Goal: Communication & Community: Share content

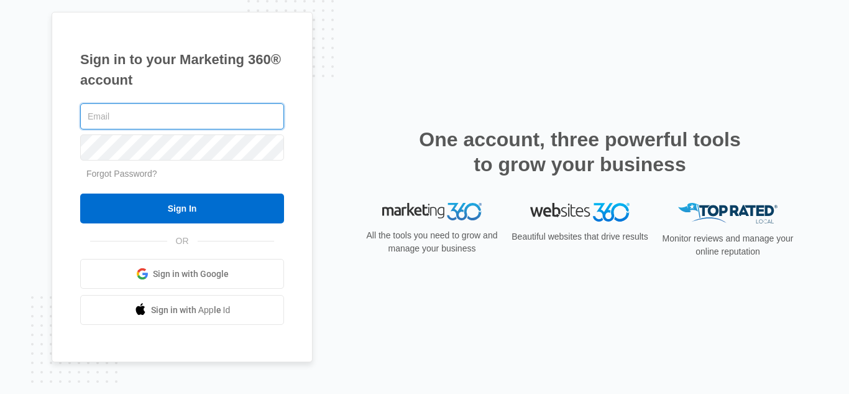
type input "[EMAIL_ADDRESS][DOMAIN_NAME]"
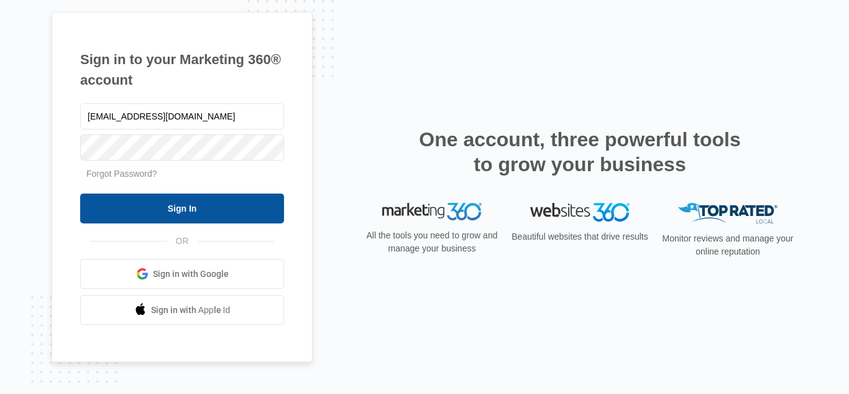
click at [175, 202] on input "Sign In" at bounding box center [182, 208] width 204 height 30
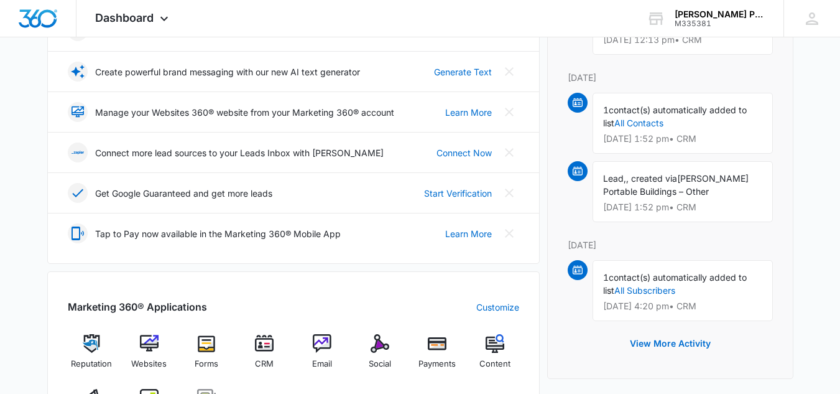
scroll to position [497, 0]
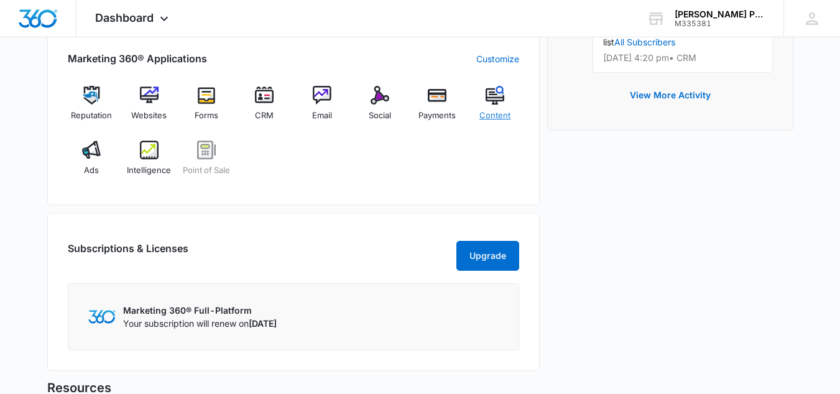
click at [494, 102] on img at bounding box center [495, 95] width 19 height 19
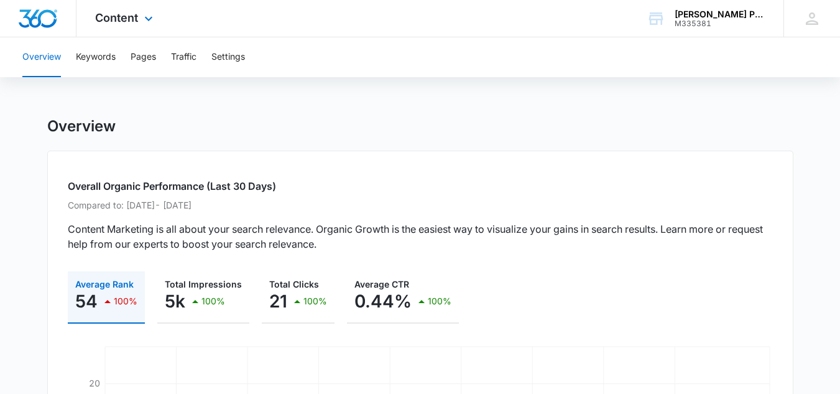
click at [127, 9] on div "Content Apps Reputation Websites Forms CRM Email Social Payments POS Content Ad…" at bounding box center [125, 18] width 98 height 37
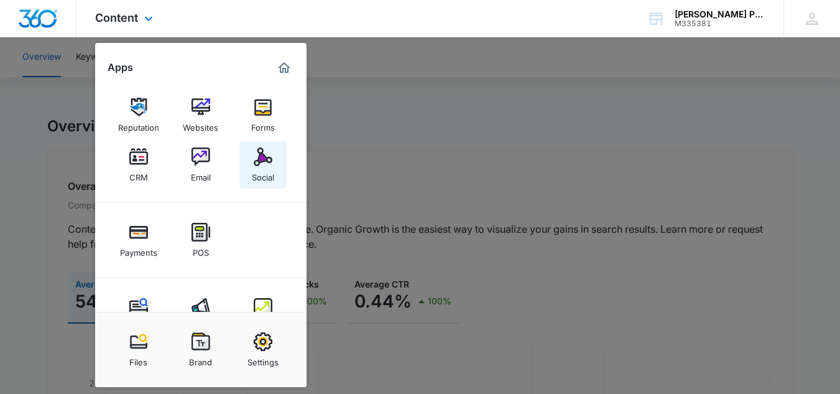
click at [252, 164] on link "Social" at bounding box center [262, 164] width 47 height 47
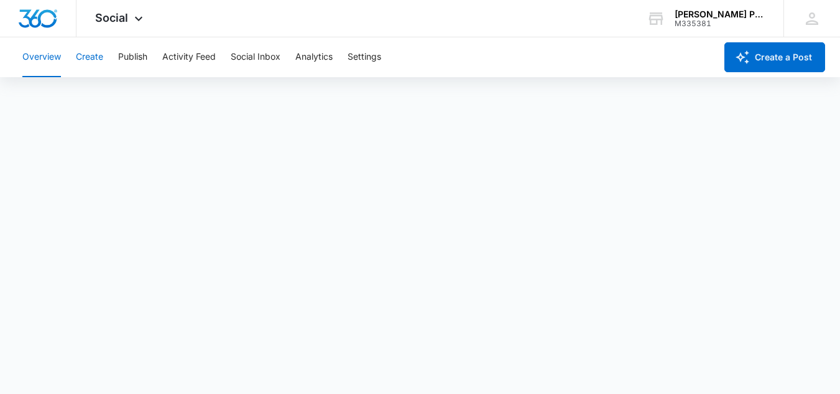
click at [94, 58] on button "Create" at bounding box center [89, 57] width 27 height 40
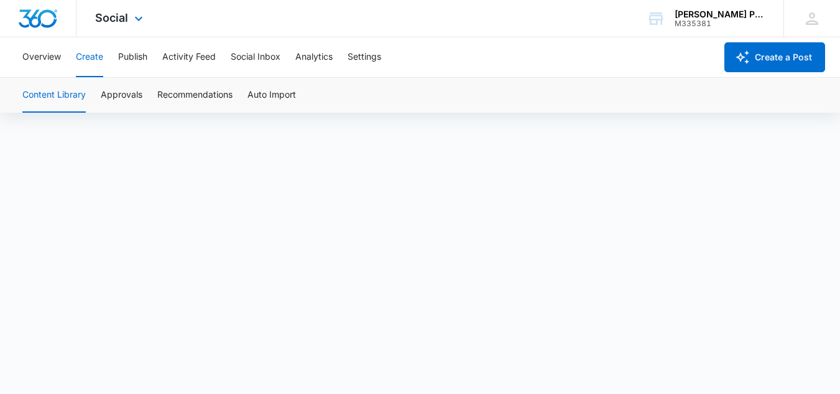
scroll to position [9, 0]
click at [523, 70] on div "Overview Create Publish Activity Feed Social Inbox Analytics Settings" at bounding box center [365, 57] width 701 height 40
click at [599, 51] on div "Overview Create Publish Activity Feed Social Inbox Analytics Settings" at bounding box center [365, 57] width 701 height 40
